Goal: Check status: Check status

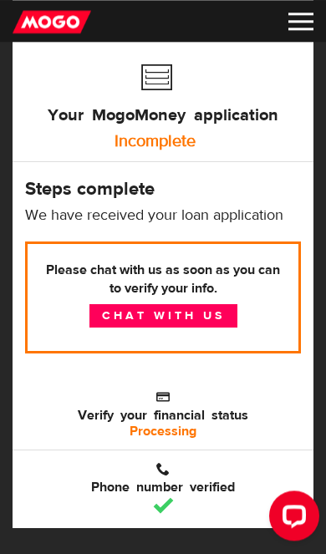
scroll to position [114, 0]
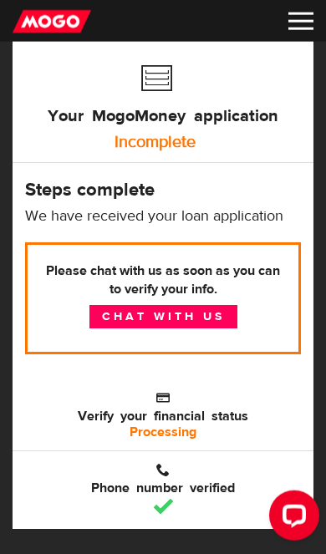
click at [144, 430] on b "Processing" at bounding box center [162, 431] width 67 height 17
click at [160, 420] on span "Verify your financial status" at bounding box center [163, 405] width 276 height 33
click at [139, 125] on div "Incomplete" at bounding box center [155, 141] width 276 height 33
click at [299, 18] on img at bounding box center [300, 22] width 25 height 18
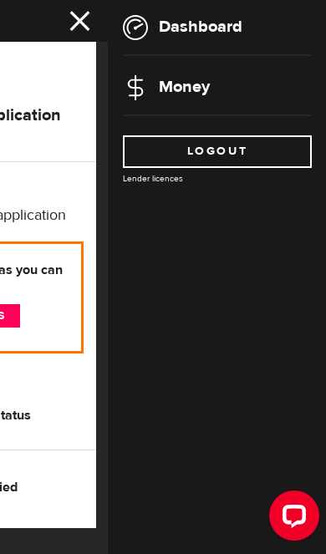
click at [171, 92] on link "Money" at bounding box center [166, 86] width 87 height 21
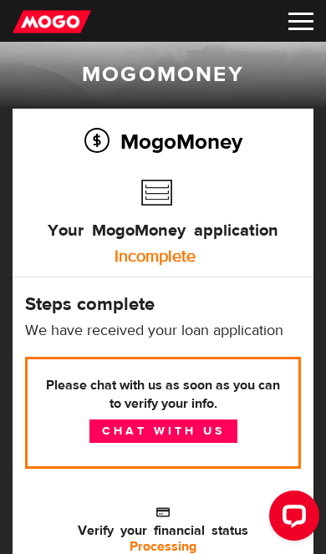
click at [105, 437] on link "Chat with us" at bounding box center [163, 430] width 148 height 23
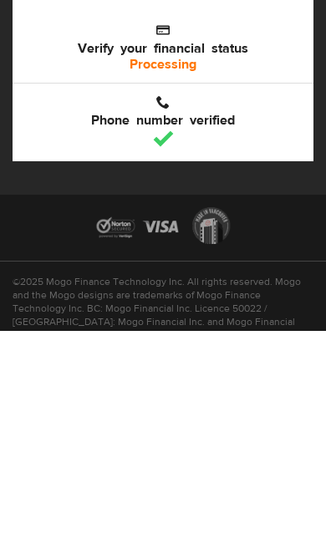
scroll to position [352, 0]
